Goal: Task Accomplishment & Management: Complete application form

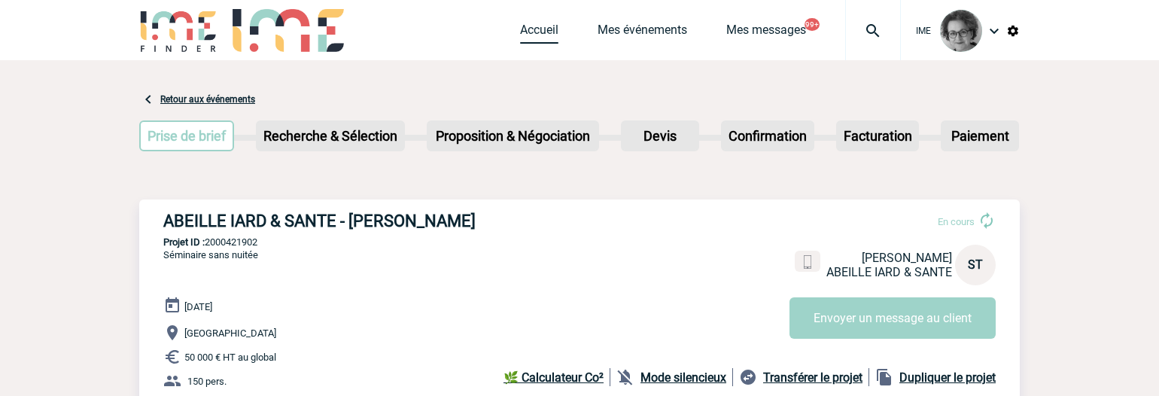
click at [541, 29] on link "Accueil" at bounding box center [539, 33] width 38 height 21
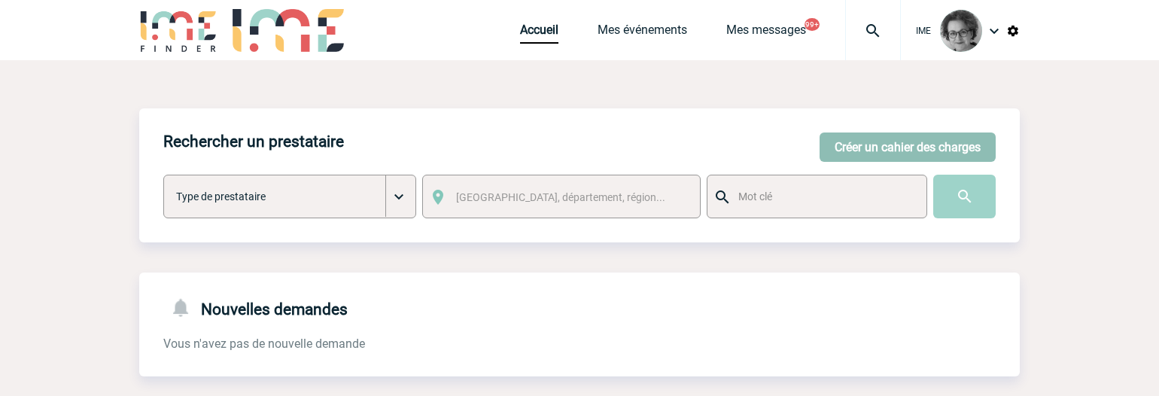
click at [897, 148] on button "Créer un cahier des charges" at bounding box center [908, 146] width 176 height 29
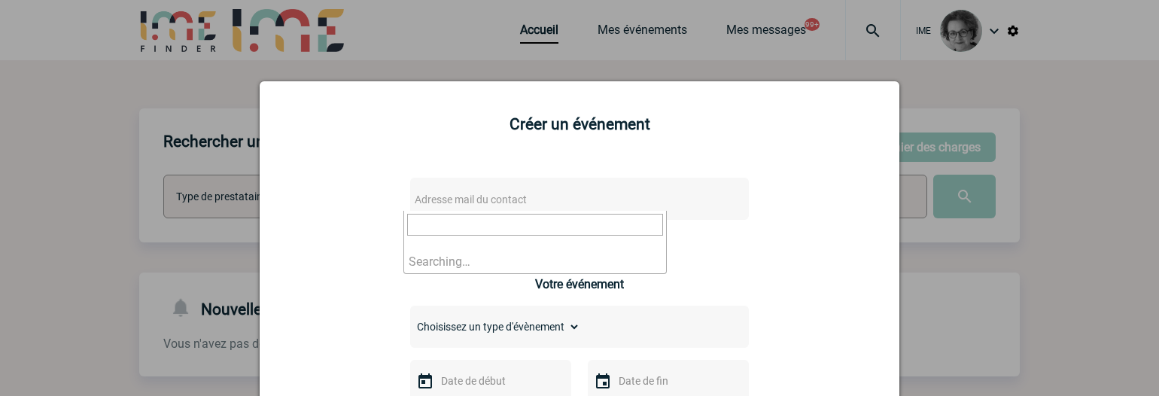
click at [604, 192] on span "Adresse mail du contact" at bounding box center [540, 199] width 263 height 21
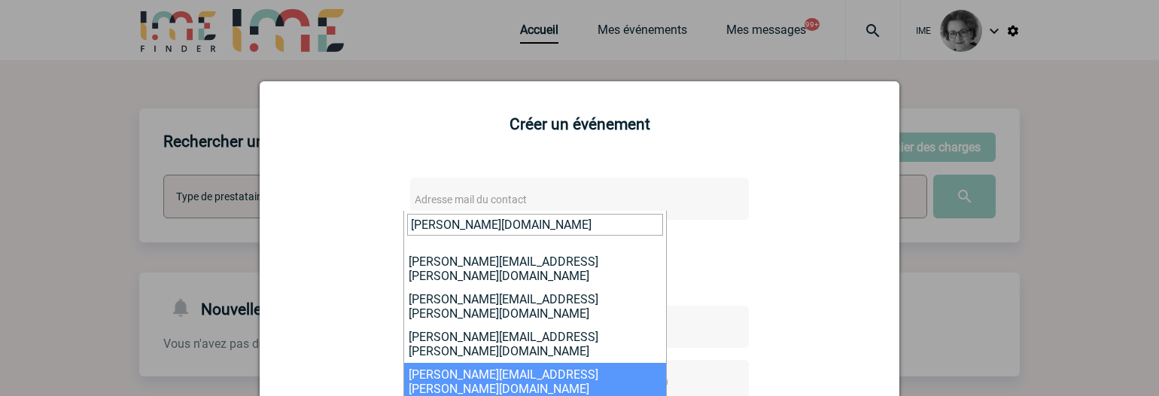
type input "julie.la"
select select "133066"
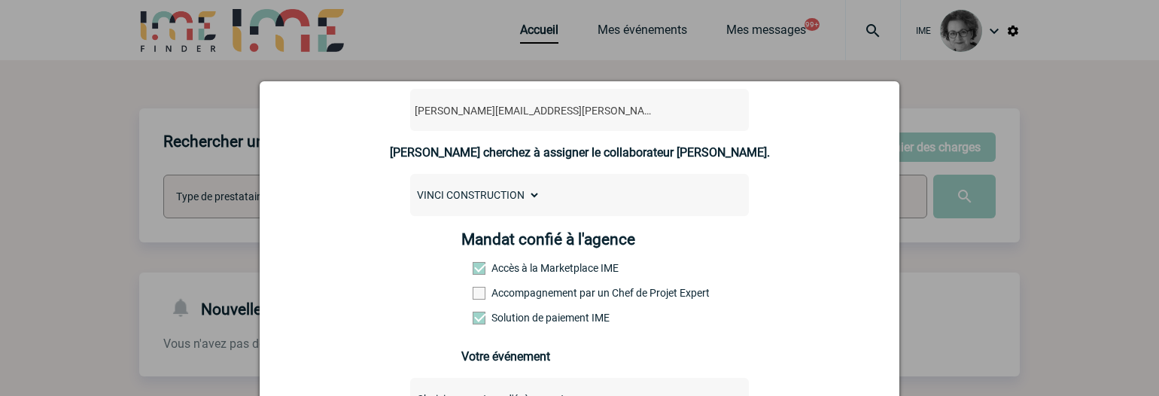
scroll to position [151, 0]
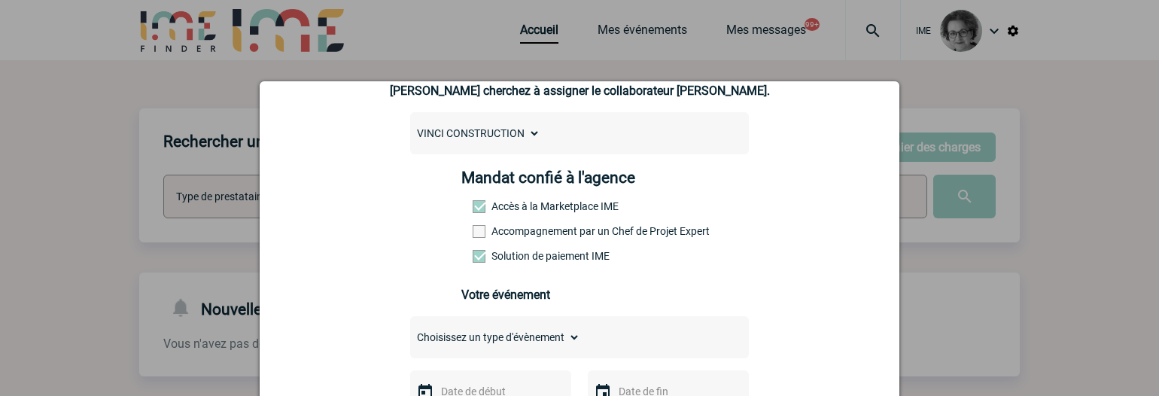
drag, startPoint x: 612, startPoint y: 233, endPoint x: 668, endPoint y: 233, distance: 55.7
click at [539, 233] on label "Accompagnement par un Chef de Projet Expert" at bounding box center [506, 231] width 66 height 12
click at [0, 0] on input "Accompagnement par un Chef de Projet Expert" at bounding box center [0, 0] width 0 height 0
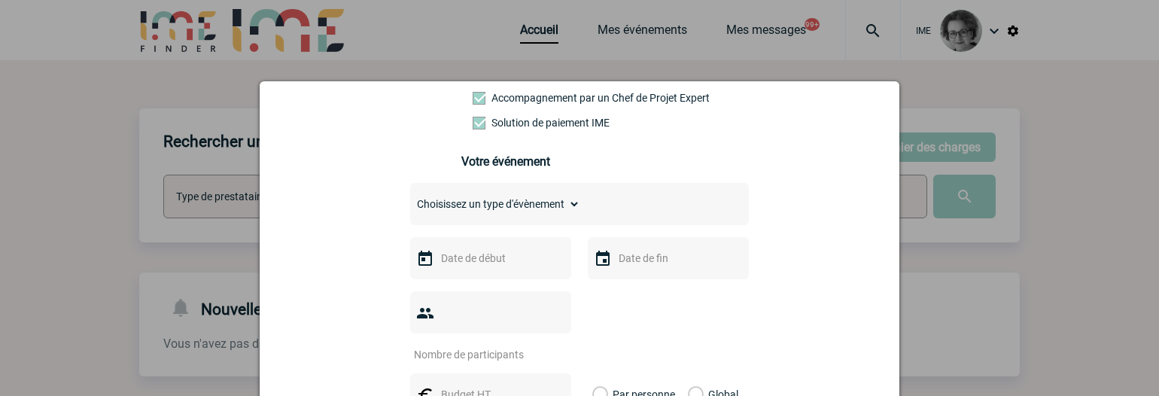
scroll to position [301, 0]
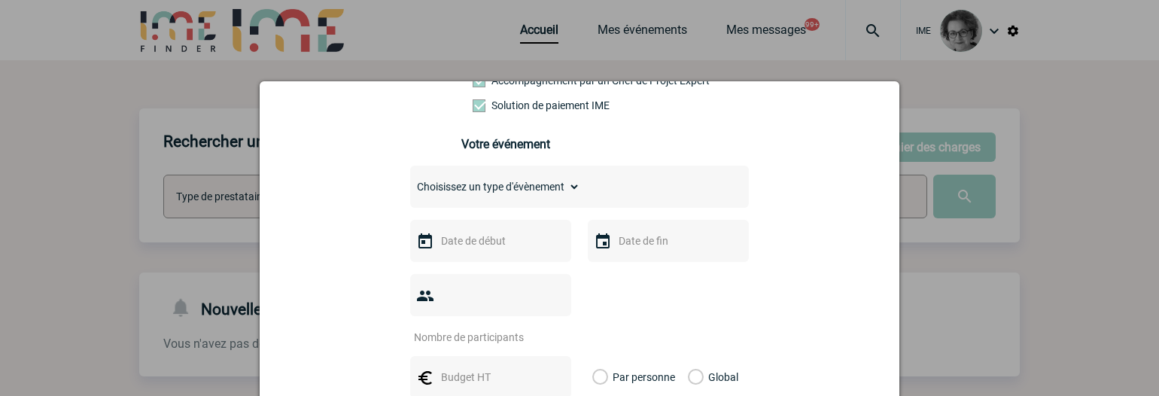
click at [543, 197] on select "Choisissez un type d'évènement Séminaire avec nuitée Séminaire sans nuitée Repa…" at bounding box center [495, 186] width 170 height 21
select select "1"
click at [410, 180] on select "Choisissez un type d'évènement Séminaire avec nuitée Séminaire sans nuitée Repa…" at bounding box center [495, 186] width 170 height 21
click at [513, 245] on input "text" at bounding box center [489, 241] width 104 height 20
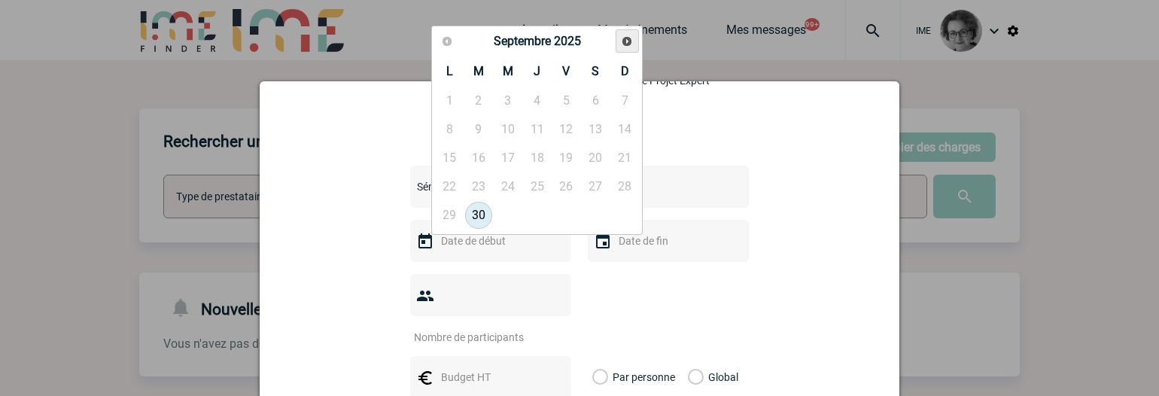
click at [629, 43] on span "Suivant" at bounding box center [627, 41] width 12 height 12
click at [632, 41] on span "Suivant" at bounding box center [627, 41] width 12 height 12
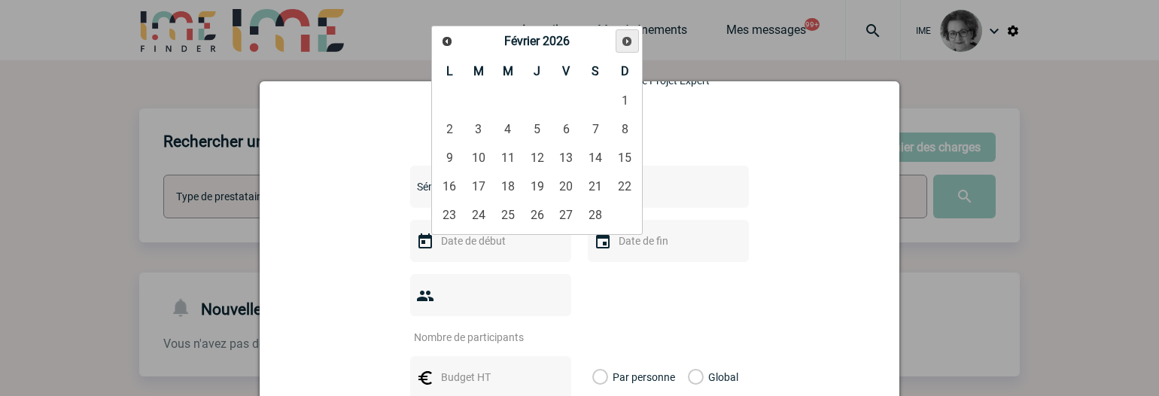
click at [632, 41] on span "Suivant" at bounding box center [627, 41] width 12 height 12
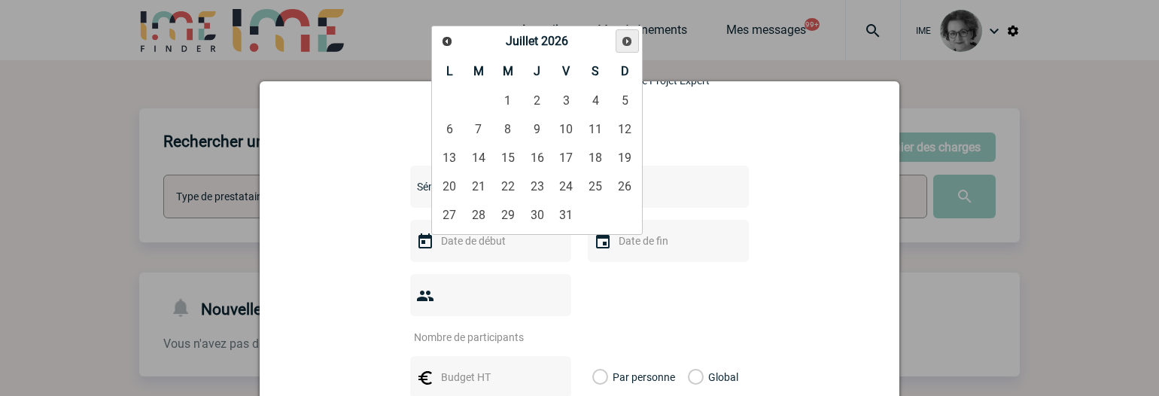
click at [632, 41] on span "Suivant" at bounding box center [627, 41] width 12 height 12
click at [538, 132] on link "10" at bounding box center [537, 129] width 28 height 27
type input "10-09-2026"
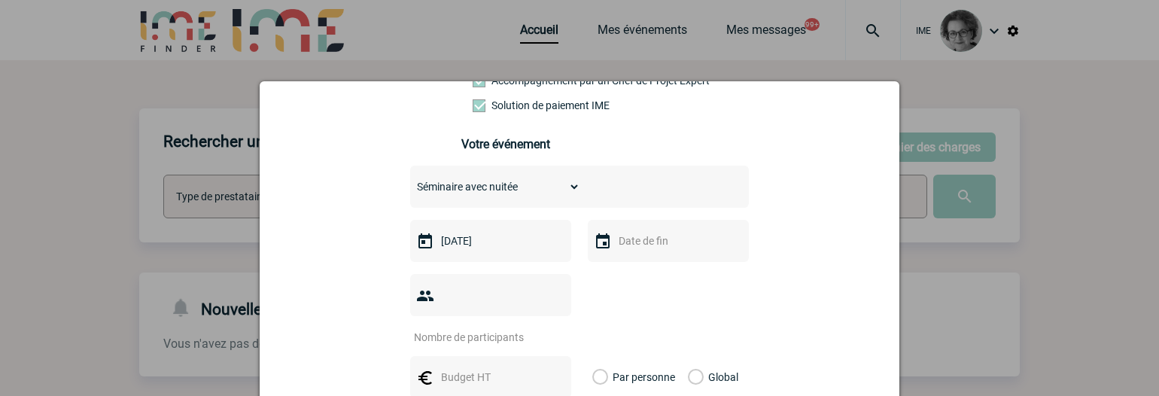
click at [628, 247] on input "text" at bounding box center [667, 241] width 104 height 20
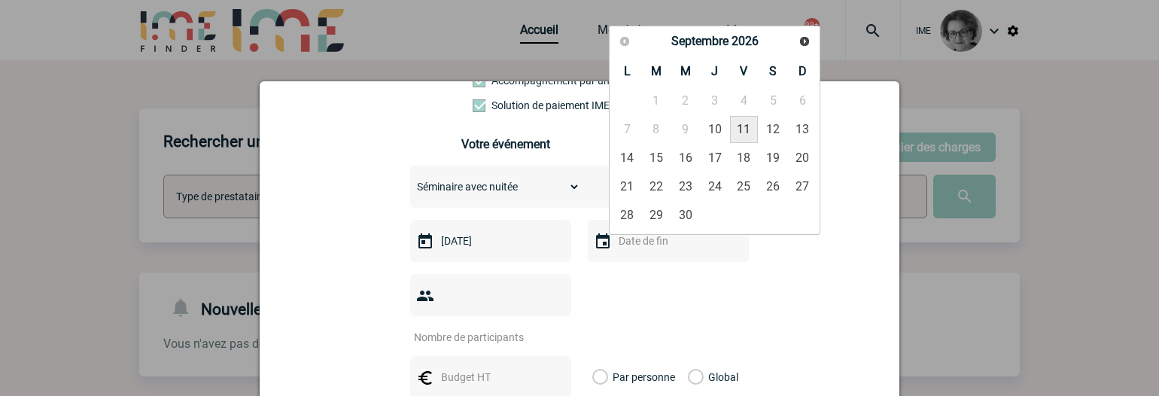
click at [745, 132] on link "11" at bounding box center [744, 129] width 28 height 27
type input "11-09-2026"
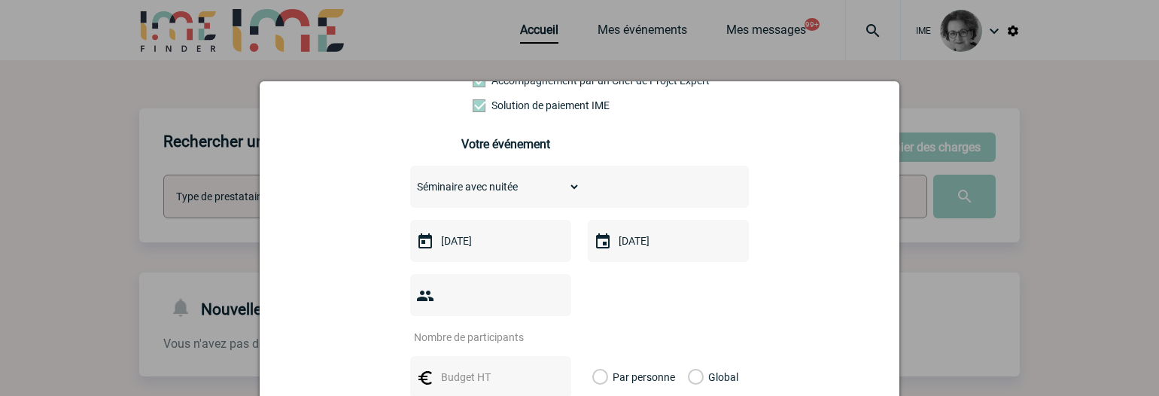
click at [500, 327] on input "number" at bounding box center [481, 337] width 142 height 20
type input "600"
click at [486, 367] on input "text" at bounding box center [489, 377] width 104 height 20
click at [791, 360] on div "julie.labatut@vinci-construction.com julie.labatut@vinci-construction.com Vous …" at bounding box center [579, 331] width 602 height 938
click at [500, 367] on input "text" at bounding box center [489, 377] width 104 height 20
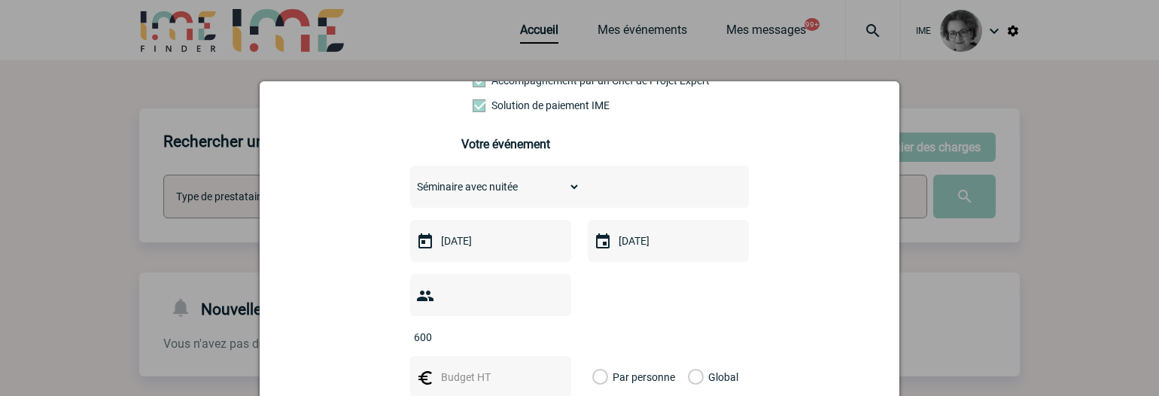
click at [478, 367] on input "text" at bounding box center [489, 377] width 104 height 20
type input "120000"
click at [692, 356] on label "Global" at bounding box center [693, 377] width 10 height 42
click at [0, 0] on input "Global" at bounding box center [0, 0] width 0 height 0
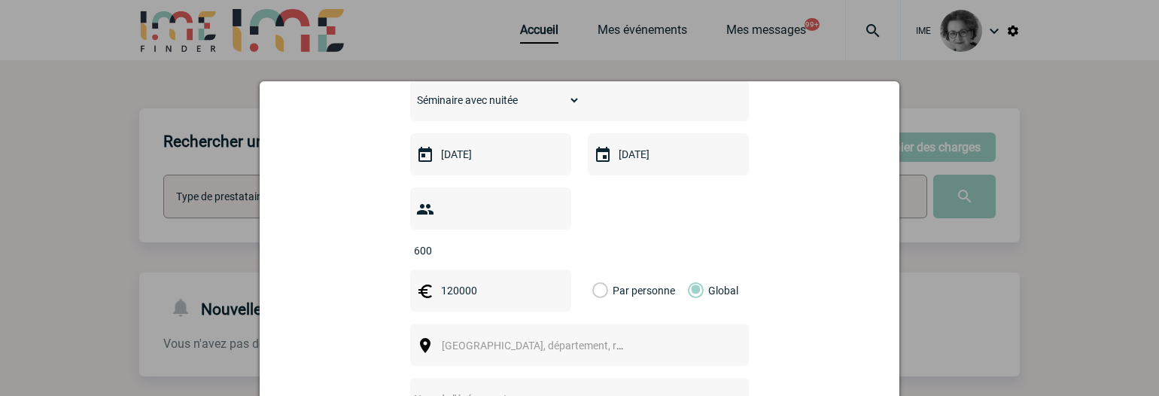
scroll to position [452, 0]
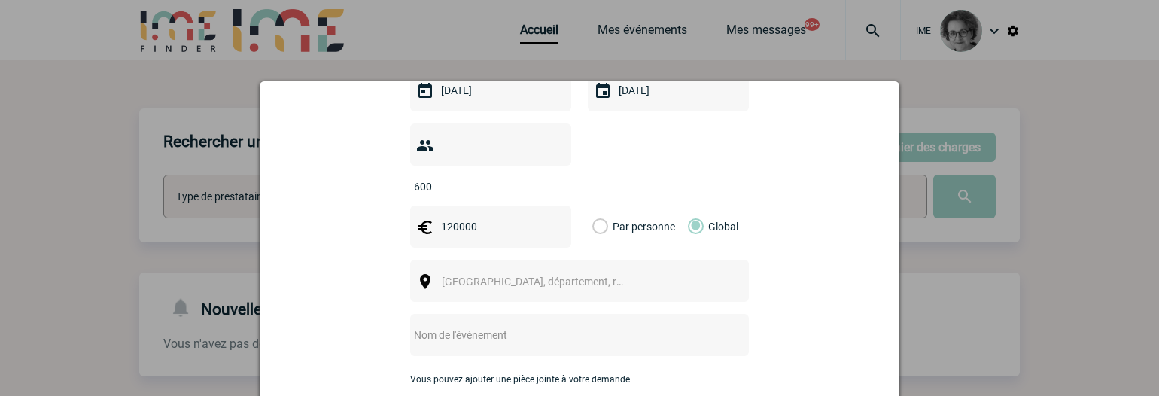
click at [674, 260] on div "Ville, département, région..." at bounding box center [579, 281] width 339 height 42
click at [659, 264] on div "Ville, département, région..." at bounding box center [579, 281] width 339 height 42
click at [540, 275] on span "Ville, département, région..." at bounding box center [546, 281] width 209 height 12
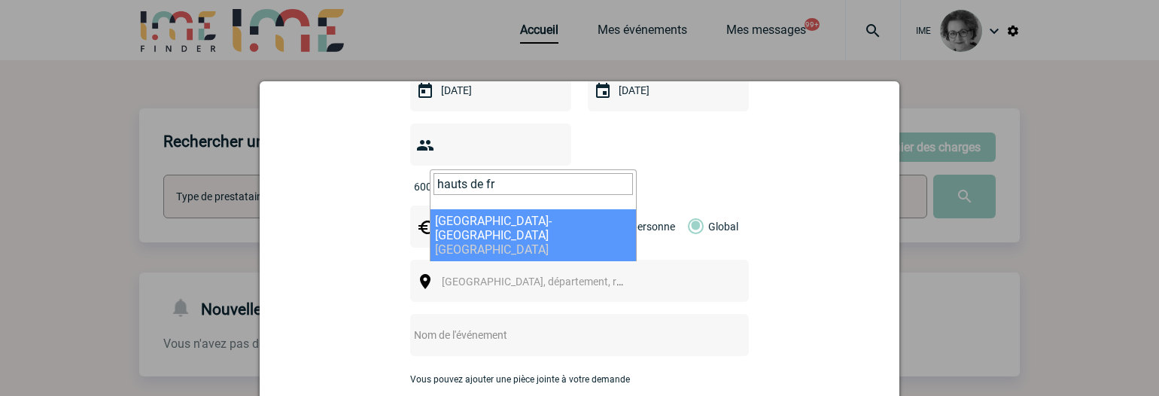
type input "hauts de fr"
select select "14732"
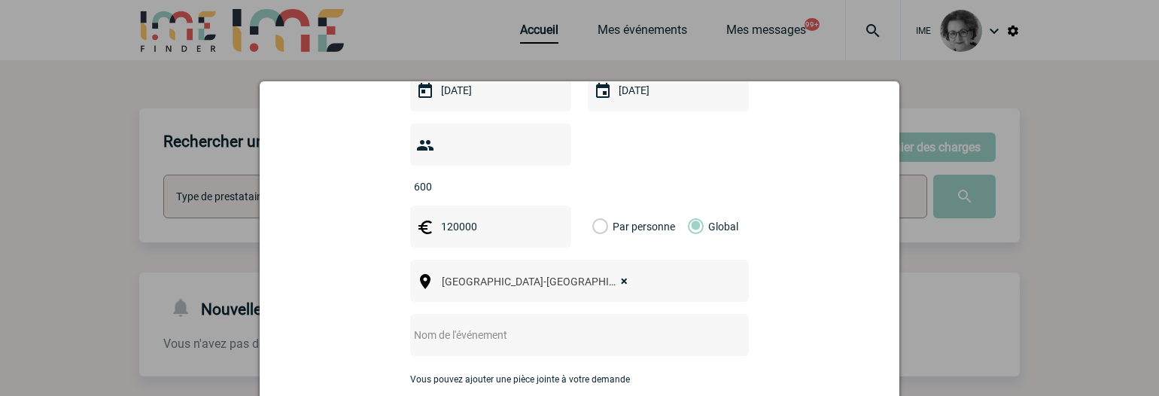
click at [496, 325] on input "text" at bounding box center [559, 335] width 299 height 20
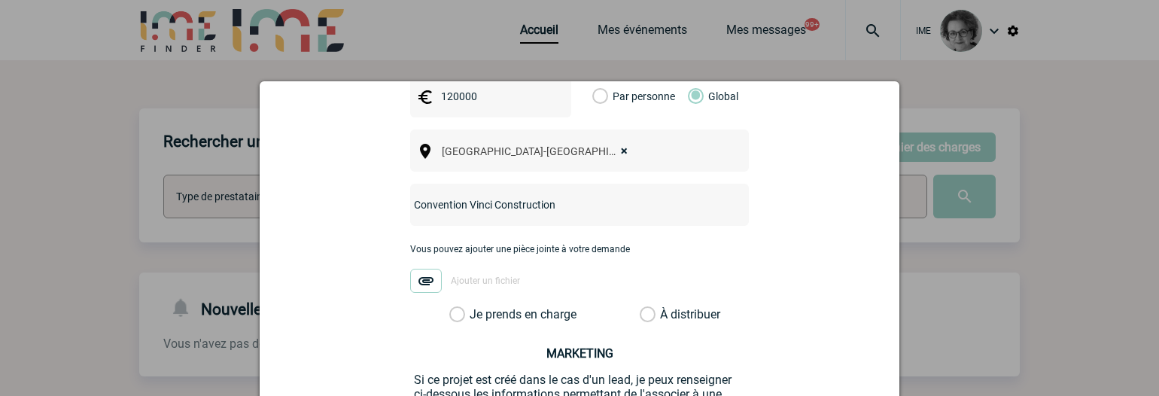
scroll to position [602, 0]
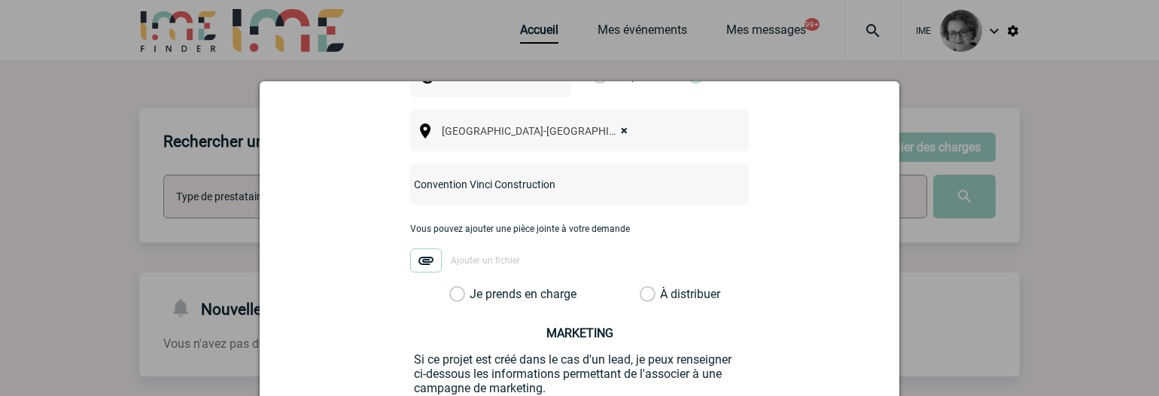
type input "Convention Vinci Construction"
click at [475, 287] on label "Je prends en charge" at bounding box center [462, 294] width 26 height 15
click at [0, 0] on input "Je prends en charge" at bounding box center [0, 0] width 0 height 0
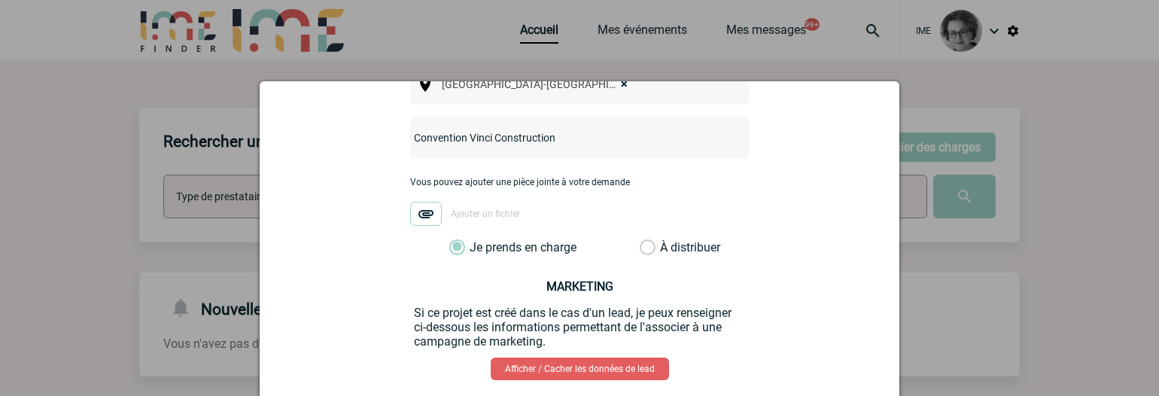
scroll to position [680, 0]
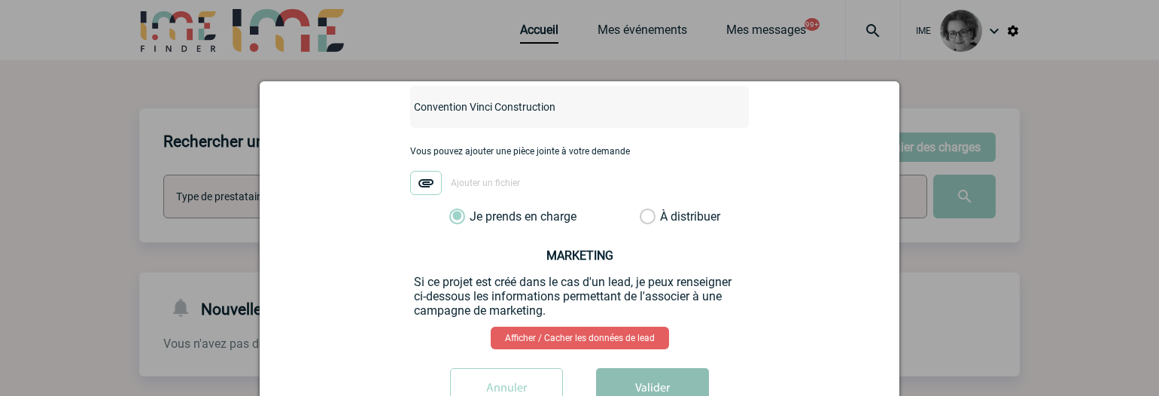
click at [668, 372] on button "Valider" at bounding box center [652, 389] width 113 height 42
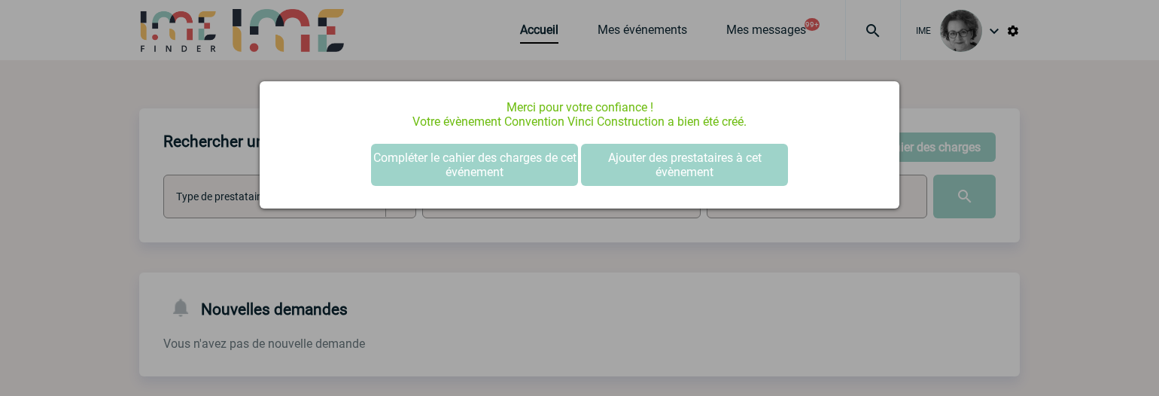
scroll to position [0, 0]
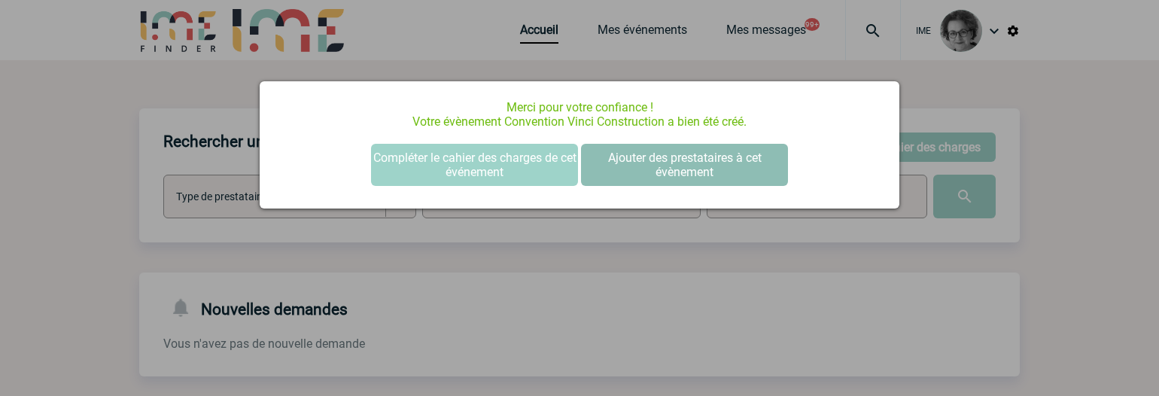
click at [696, 174] on button "Ajouter des prestataires à cet évènement" at bounding box center [684, 165] width 207 height 42
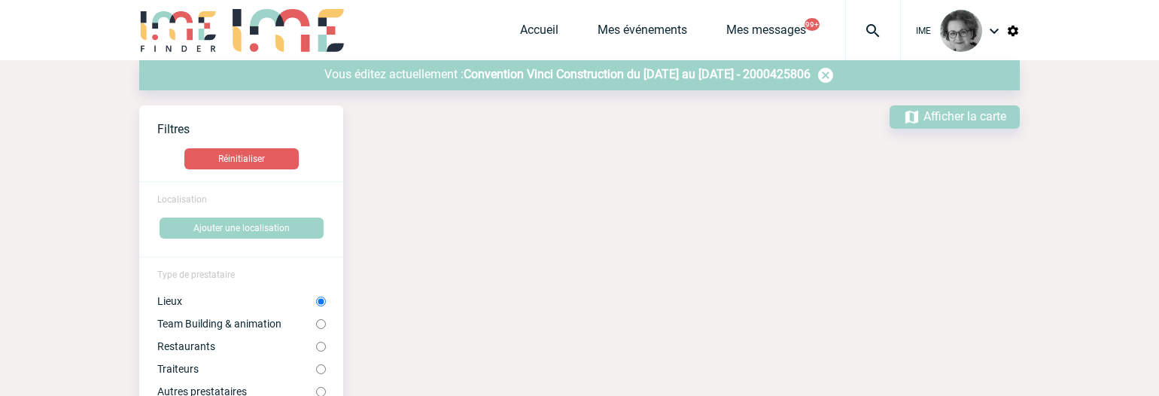
click at [699, 74] on span "Convention Vinci Construction du 10 Septembre 2026 au 11 Septembre 2026 - 20004…" at bounding box center [637, 74] width 347 height 14
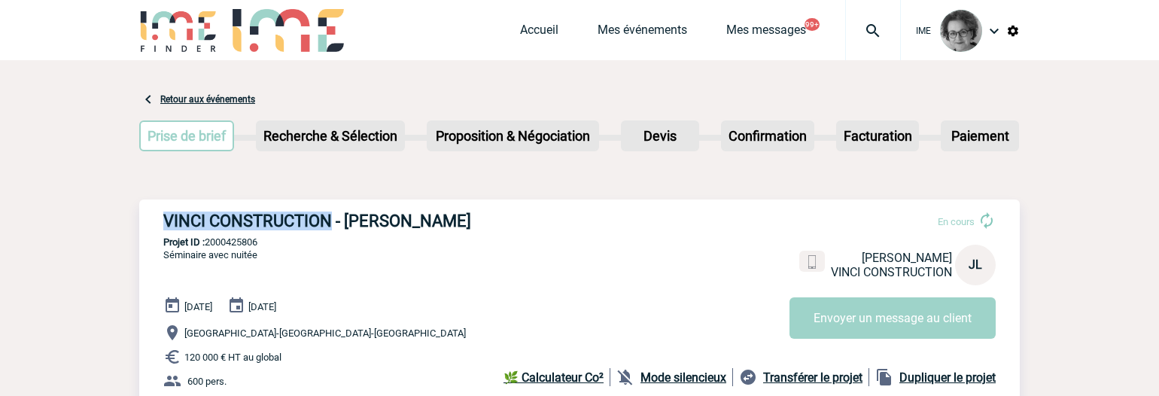
drag, startPoint x: 168, startPoint y: 219, endPoint x: 328, endPoint y: 222, distance: 160.4
click at [328, 222] on h3 "VINCI CONSTRUCTION - Julie LABATUT" at bounding box center [389, 221] width 452 height 19
copy h3 "VINCI CONSTRUCTION"
drag, startPoint x: 263, startPoint y: 243, endPoint x: 208, endPoint y: 250, distance: 55.4
click at [208, 250] on div "VINCI CONSTRUCTION - Julie LABATUT En cours Julie LABATUT VINCI CONSTRUCTION JL…" at bounding box center [579, 313] width 881 height 229
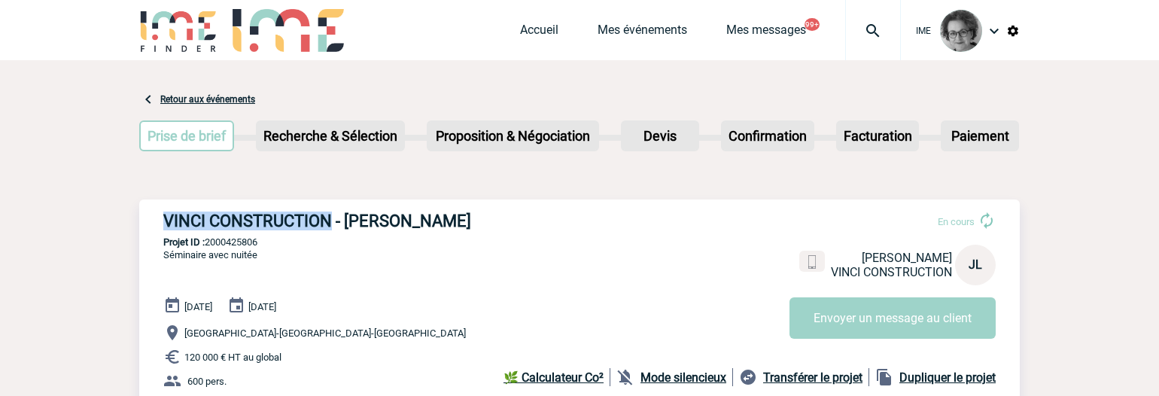
copy p "2000425806"
click at [642, 34] on link "Mes événements" at bounding box center [643, 33] width 90 height 21
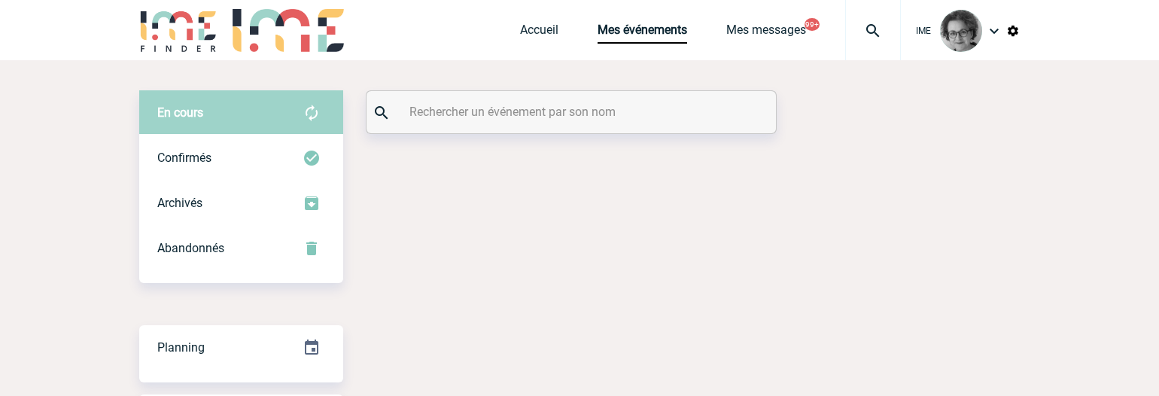
click at [585, 105] on input "text" at bounding box center [573, 112] width 335 height 22
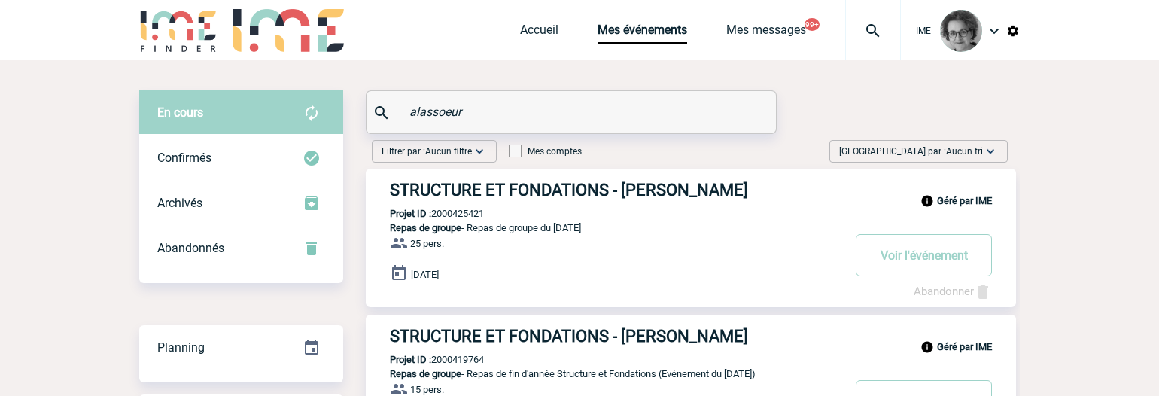
type input "alassoeur"
click at [555, 189] on h3 "STRUCTURE ET FONDATIONS - Céline ALASSOEUR" at bounding box center [616, 190] width 452 height 19
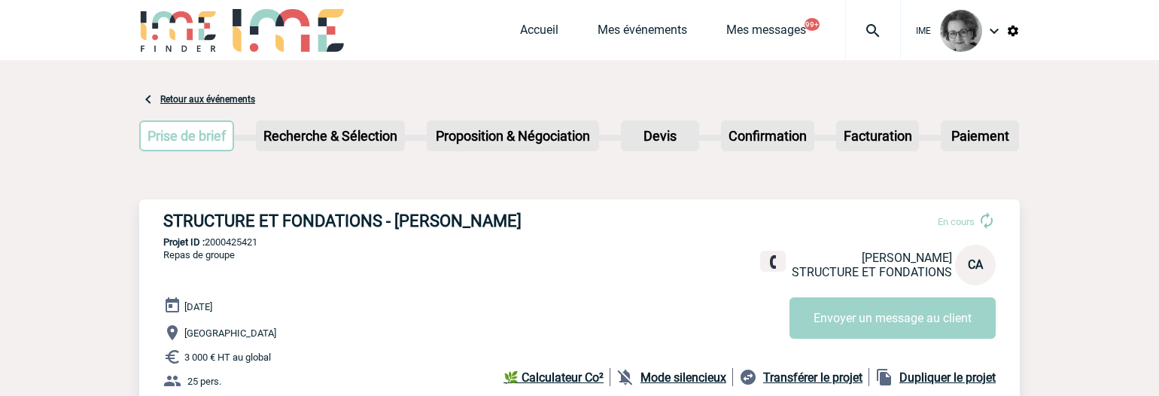
drag, startPoint x: 163, startPoint y: 224, endPoint x: 554, endPoint y: 224, distance: 390.7
click at [554, 224] on h3 "STRUCTURE ET FONDATIONS - Céline ALASSOEUR" at bounding box center [389, 221] width 452 height 19
copy h3 "STRUCTURE ET FONDATIONS - Céline ALASSOEUR"
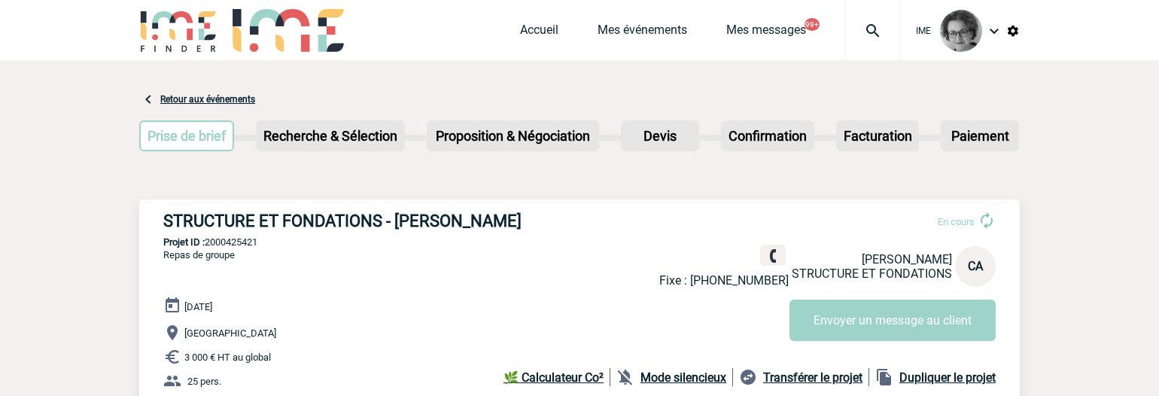
click at [383, 364] on p "3 000 € HT au global" at bounding box center [591, 357] width 857 height 18
drag, startPoint x: 274, startPoint y: 242, endPoint x: 209, endPoint y: 244, distance: 64.7
click at [209, 244] on p "Projet ID : 2000425421" at bounding box center [579, 241] width 881 height 11
copy p "2000425421"
click at [325, 356] on p "3 000 € HT au global" at bounding box center [591, 357] width 857 height 18
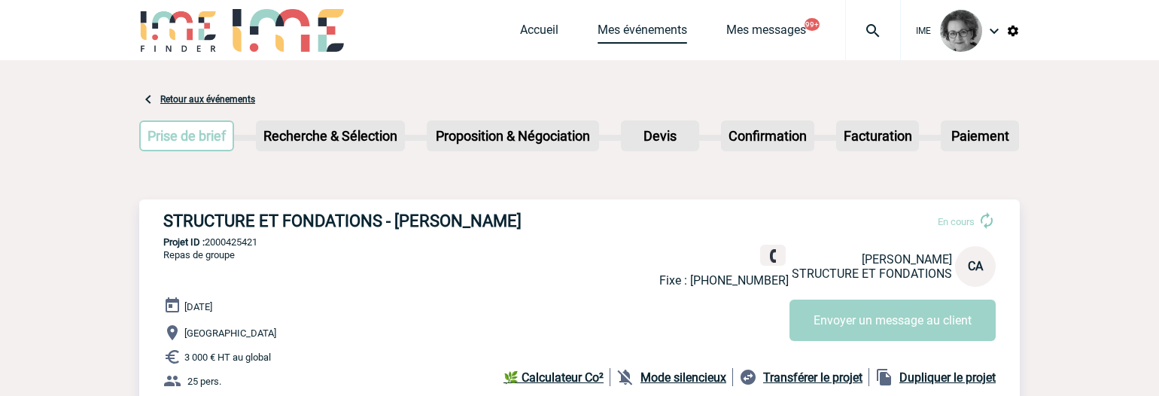
click at [648, 30] on link "Mes événements" at bounding box center [643, 33] width 90 height 21
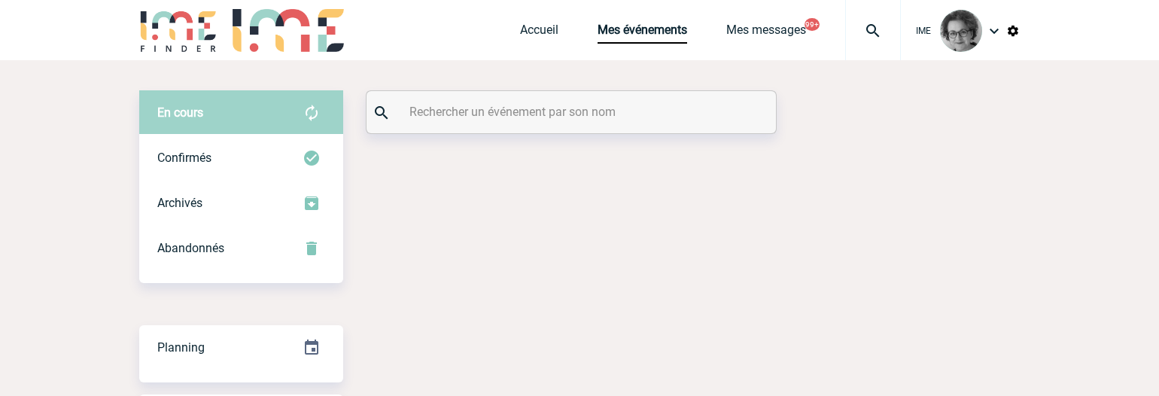
click at [492, 112] on input "text" at bounding box center [573, 112] width 335 height 22
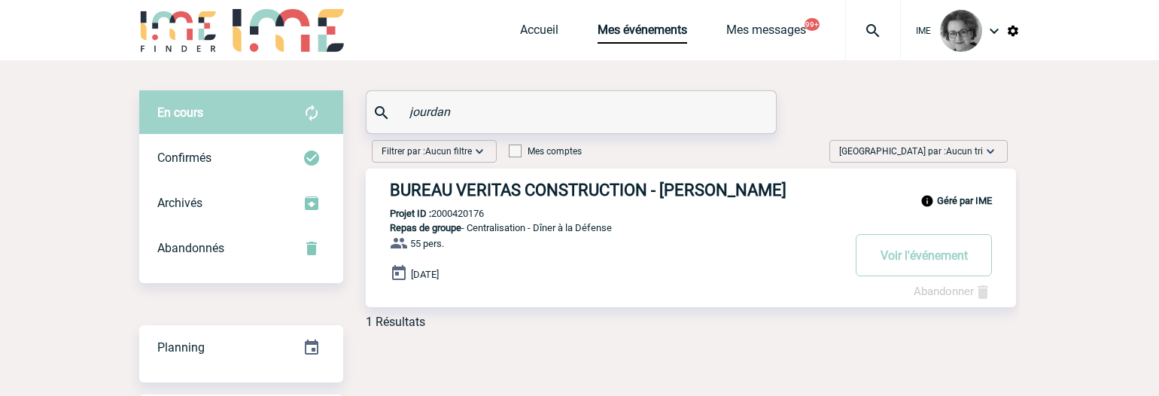
type input "jourdan"
click at [801, 376] on div "En cours En cours Confirmés Archivés Abandonnés En cours Confirmés Archivés Aba…" at bounding box center [579, 285] width 881 height 451
